Goal: Obtain resource: Download file/media

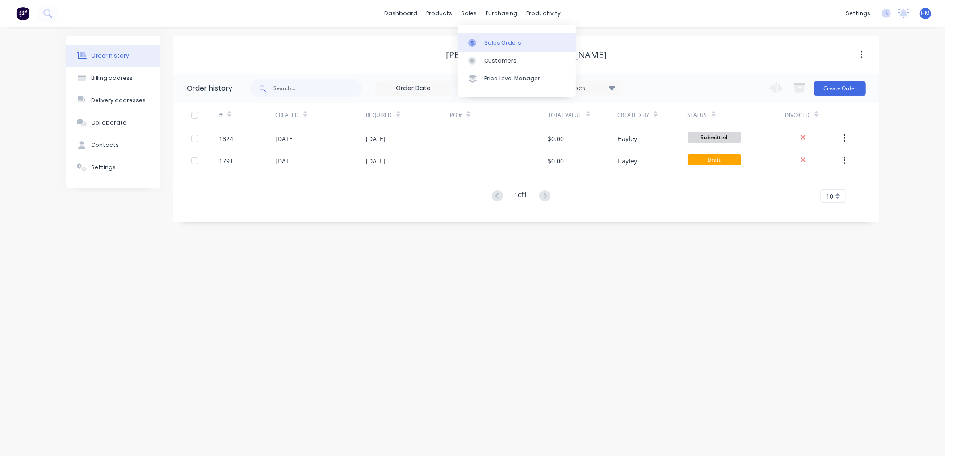
click at [511, 43] on div "Sales Orders" at bounding box center [502, 43] width 37 height 8
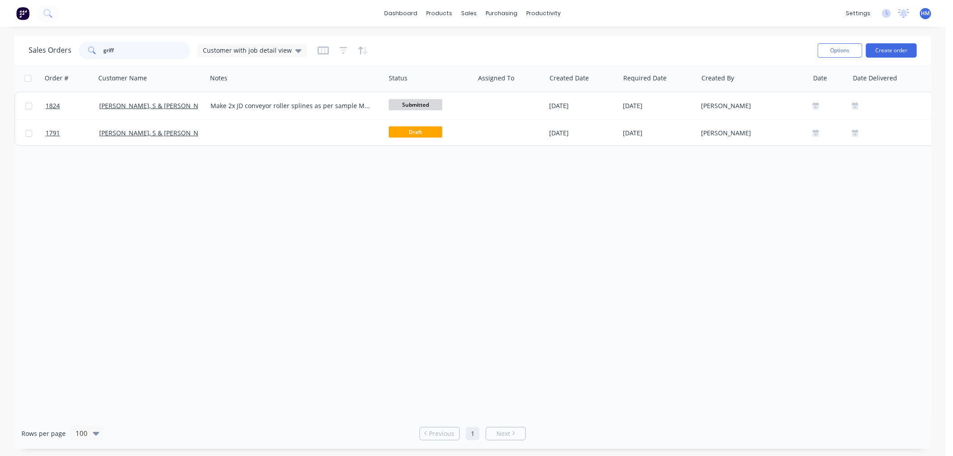
drag, startPoint x: 148, startPoint y: 47, endPoint x: -1, endPoint y: 46, distance: 149.2
click at [0, 46] on html "dashboard products sales purchasing productivity dashboard products Product Cat…" at bounding box center [476, 228] width 953 height 456
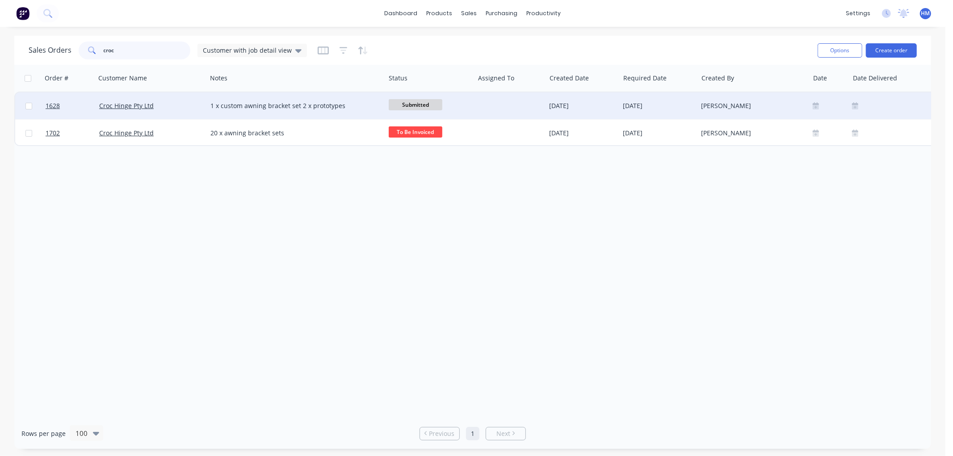
type input "croc"
click at [167, 103] on div "Croc Hinge Pty Ltd" at bounding box center [148, 105] width 99 height 9
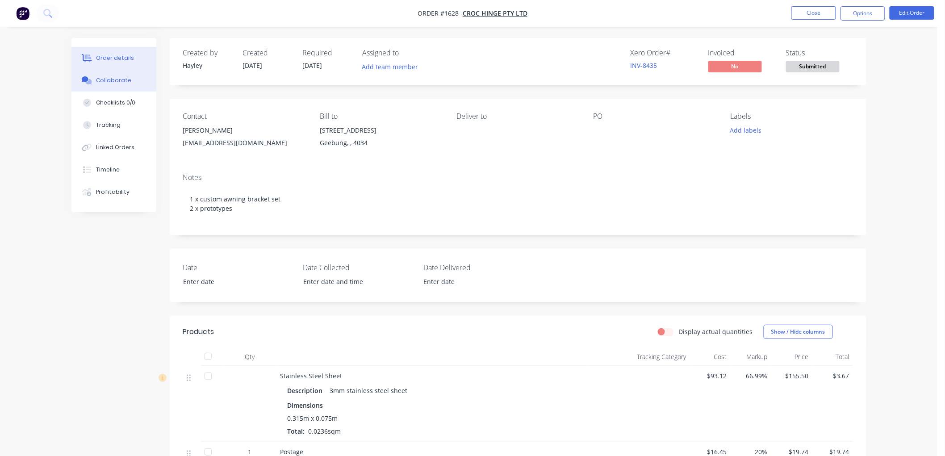
click at [114, 79] on div "Collaborate" at bounding box center [113, 80] width 35 height 8
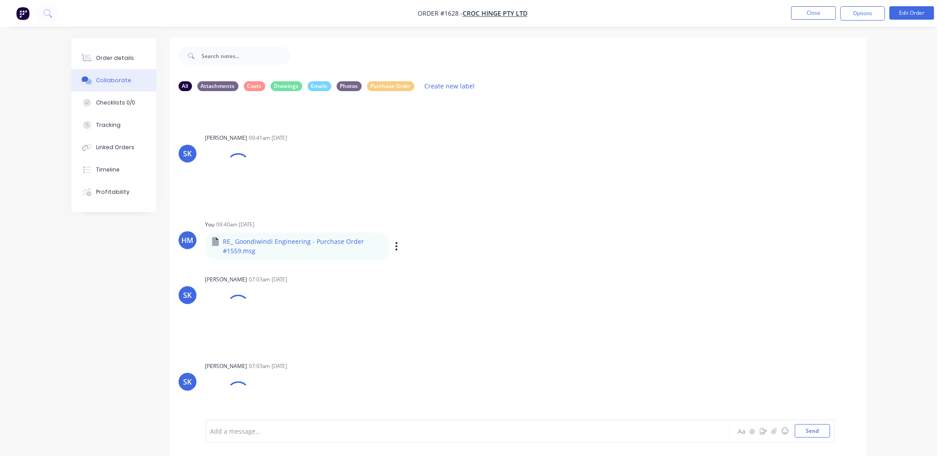
scroll to position [146, 0]
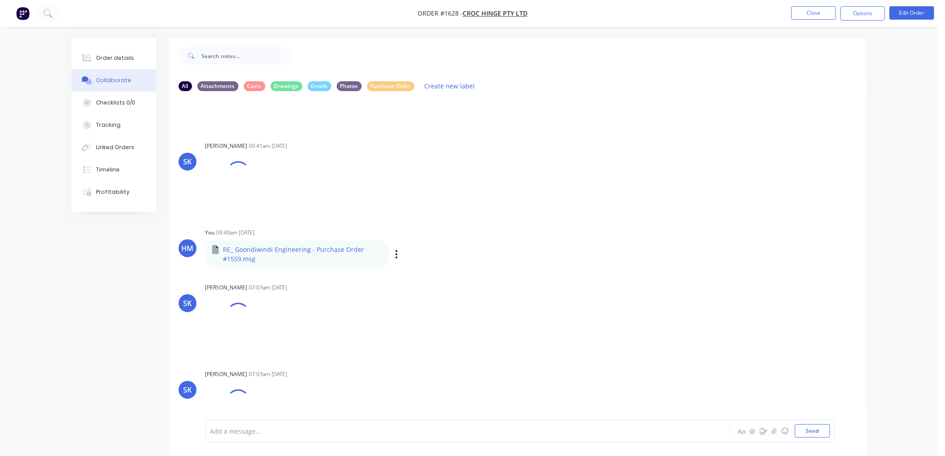
click at [251, 252] on p "RE_ Goondiwindi Engineering - Purchase Order #1559.msg" at bounding box center [302, 254] width 159 height 18
click at [229, 256] on p "RE_ Goondiwindi Engineering - Purchase Order #1559.msg" at bounding box center [302, 254] width 159 height 18
drag, startPoint x: 497, startPoint y: 262, endPoint x: 437, endPoint y: 264, distance: 60.3
click at [487, 264] on div "HM You 09:40am [DATE] RE_ Goondiwindi Engineering - Purchase Order #1559.msg RE…" at bounding box center [518, 247] width 697 height 42
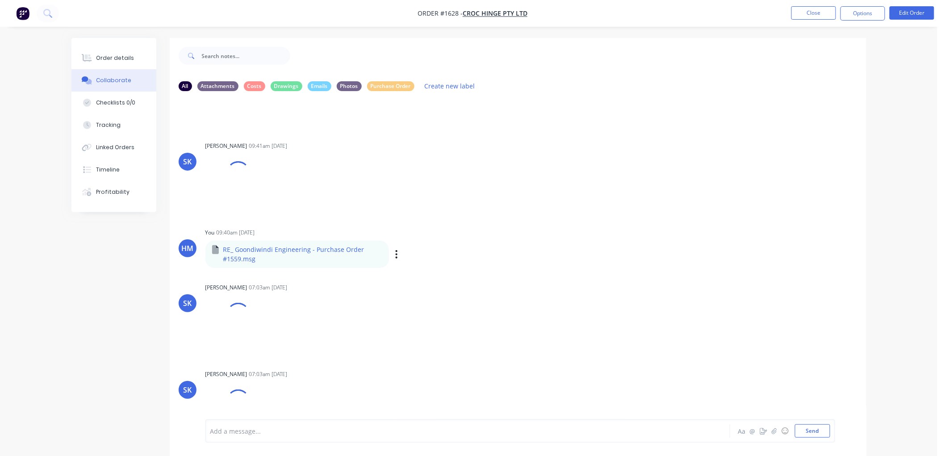
click at [393, 252] on div "Labels Download Delete" at bounding box center [443, 254] width 100 height 13
click at [393, 251] on div "Labels Download Delete" at bounding box center [443, 254] width 100 height 13
click at [396, 256] on icon "button" at bounding box center [396, 254] width 3 height 10
click at [455, 277] on button "Download" at bounding box center [455, 278] width 100 height 20
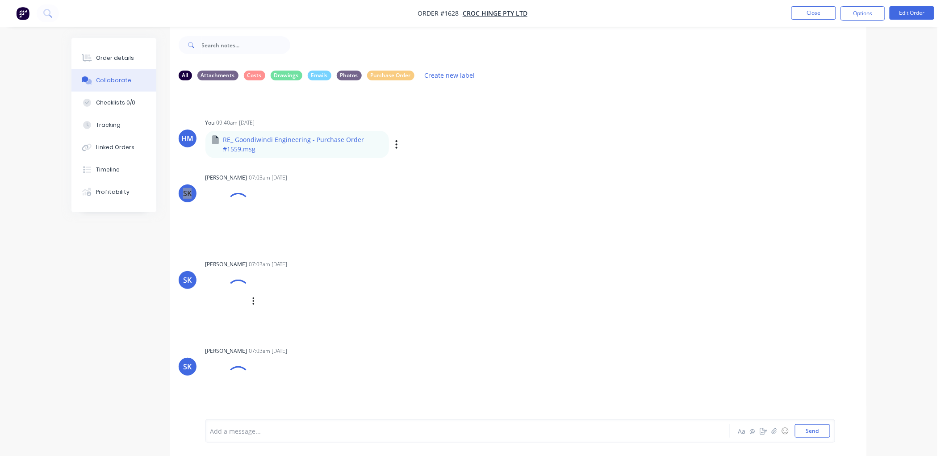
scroll to position [14, 0]
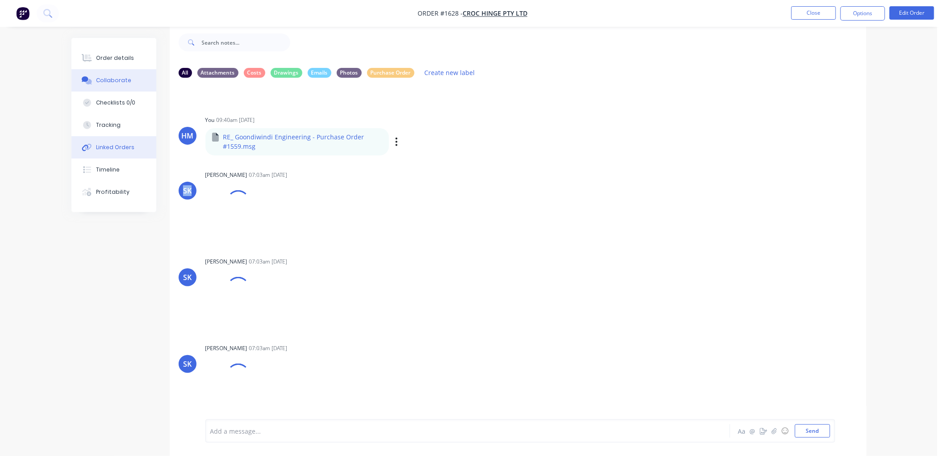
click at [124, 145] on div "Linked Orders" at bounding box center [115, 147] width 38 height 8
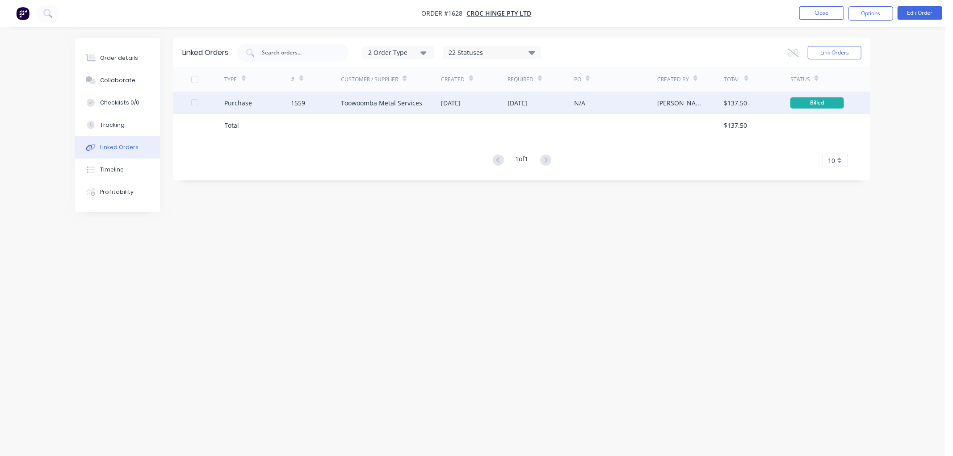
click at [265, 103] on div "Purchase" at bounding box center [258, 103] width 67 height 22
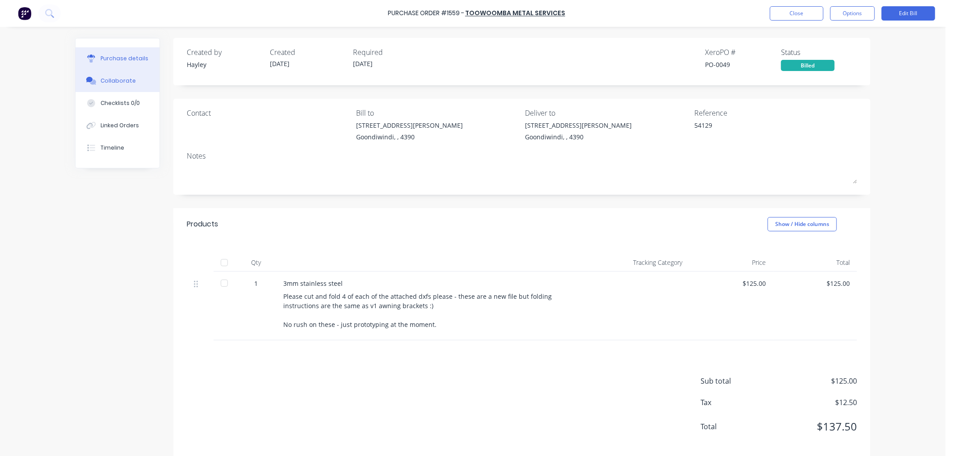
click at [120, 82] on div "Collaborate" at bounding box center [117, 81] width 35 height 8
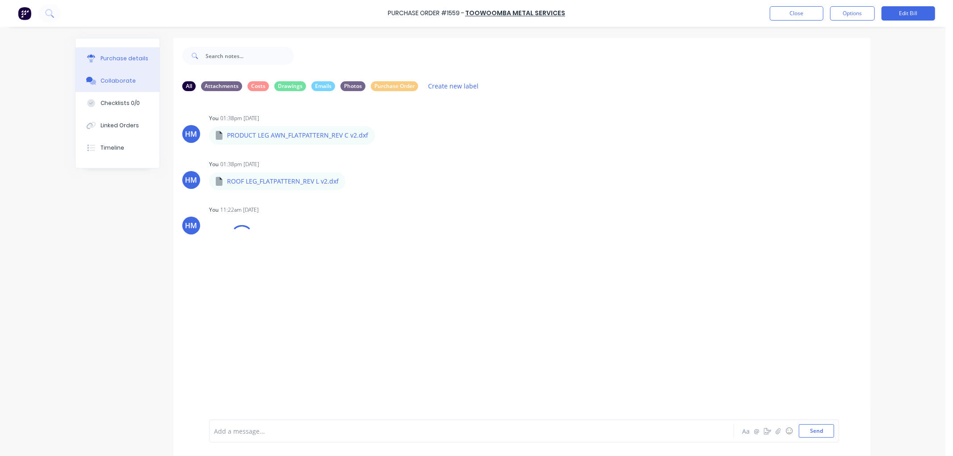
click at [110, 58] on div "Purchase details" at bounding box center [124, 58] width 48 height 8
type textarea "x"
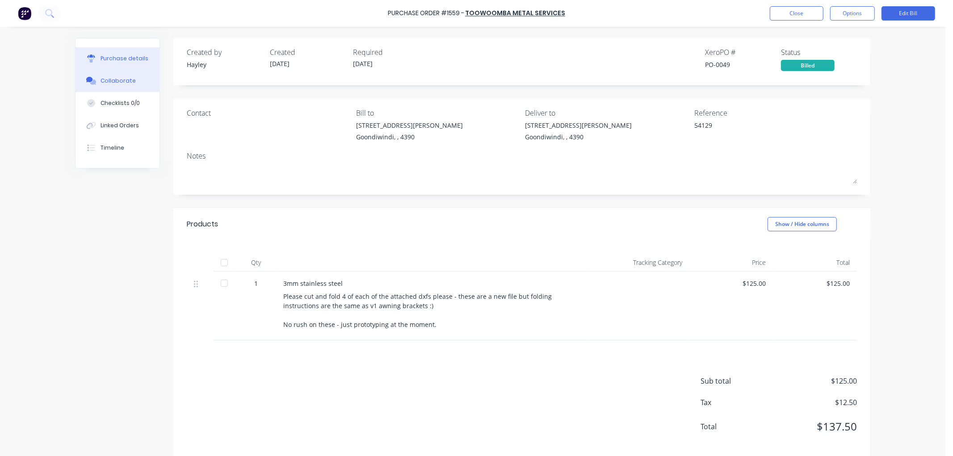
click at [124, 84] on div "Collaborate" at bounding box center [117, 81] width 35 height 8
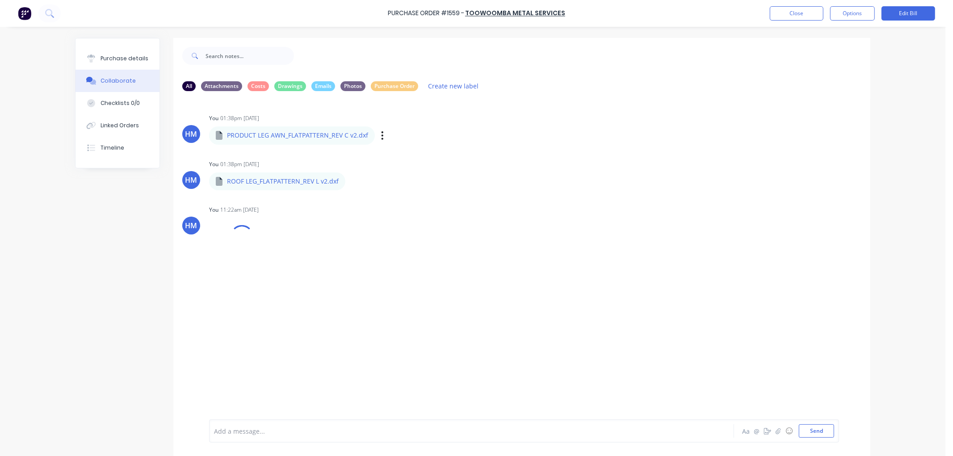
drag, startPoint x: 286, startPoint y: 136, endPoint x: 305, endPoint y: 134, distance: 18.4
click at [287, 136] on p "PRODUCT LEG AWN_FLATPATTERN_REV C v2.dxf" at bounding box center [297, 135] width 141 height 9
click at [381, 135] on icon "button" at bounding box center [382, 135] width 3 height 10
click at [417, 161] on button "Download" at bounding box center [441, 159] width 100 height 20
click at [351, 182] on icon "button" at bounding box center [352, 181] width 3 height 10
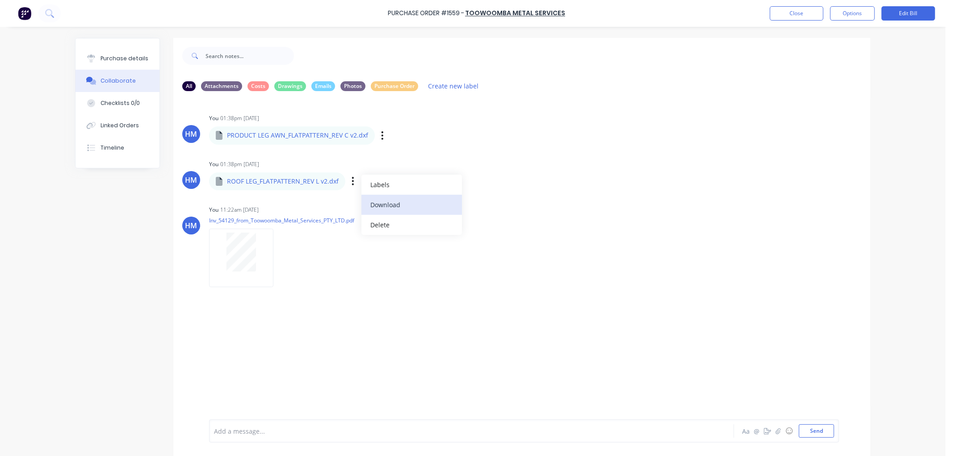
click at [378, 202] on button "Download" at bounding box center [411, 205] width 100 height 20
click at [811, 9] on button "Close" at bounding box center [796, 13] width 54 height 14
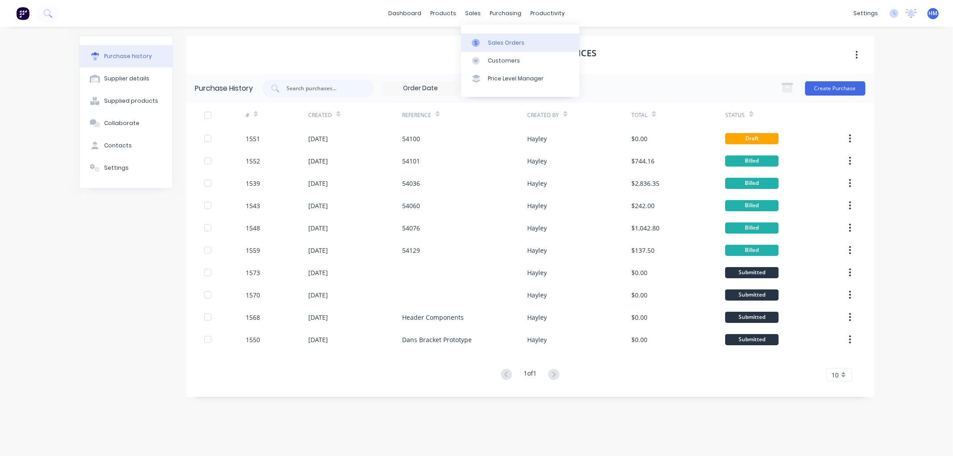
click at [501, 38] on link "Sales Orders" at bounding box center [520, 42] width 118 height 18
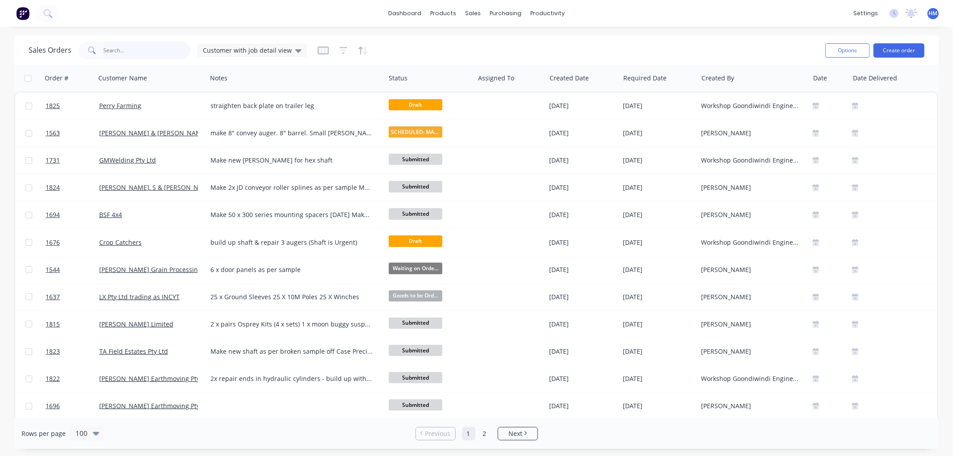
click at [131, 52] on input "text" at bounding box center [147, 51] width 87 height 18
